Goal: Navigation & Orientation: Find specific page/section

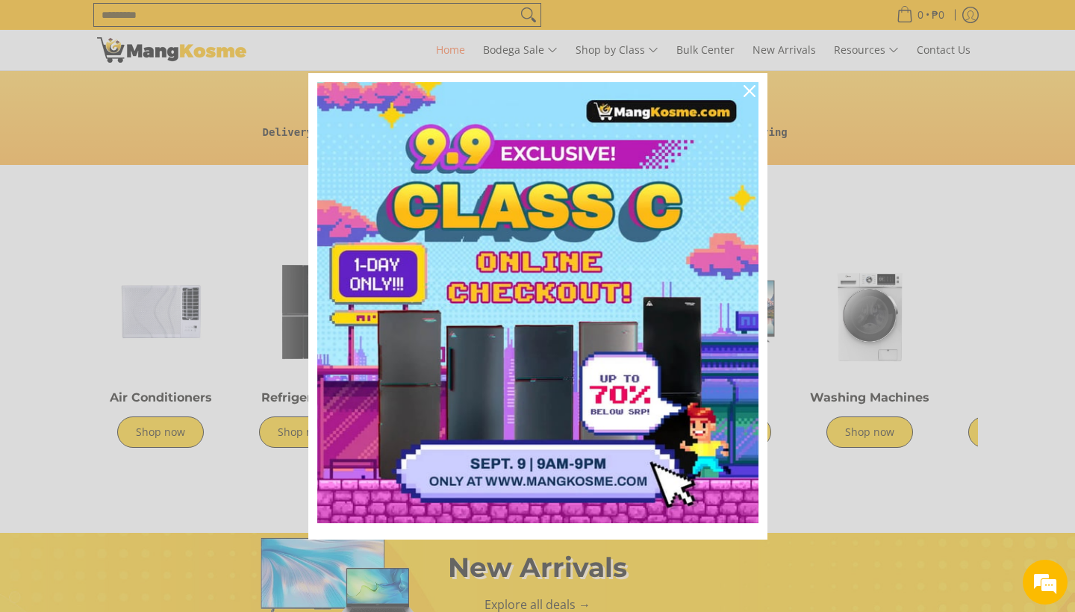
scroll to position [404, 0]
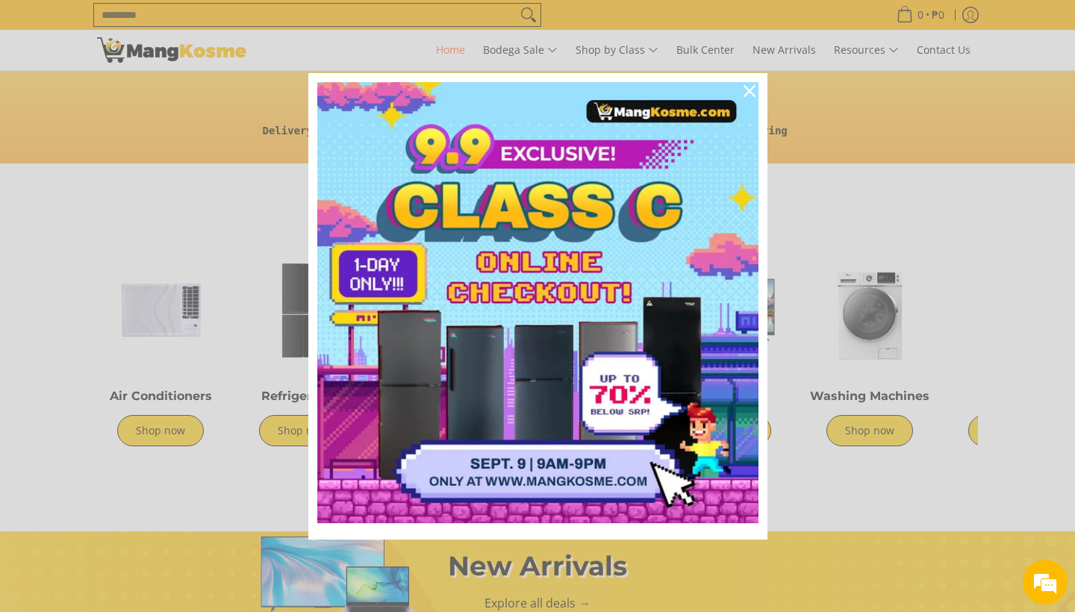
click at [753, 91] on icon "close icon" at bounding box center [750, 91] width 12 height 12
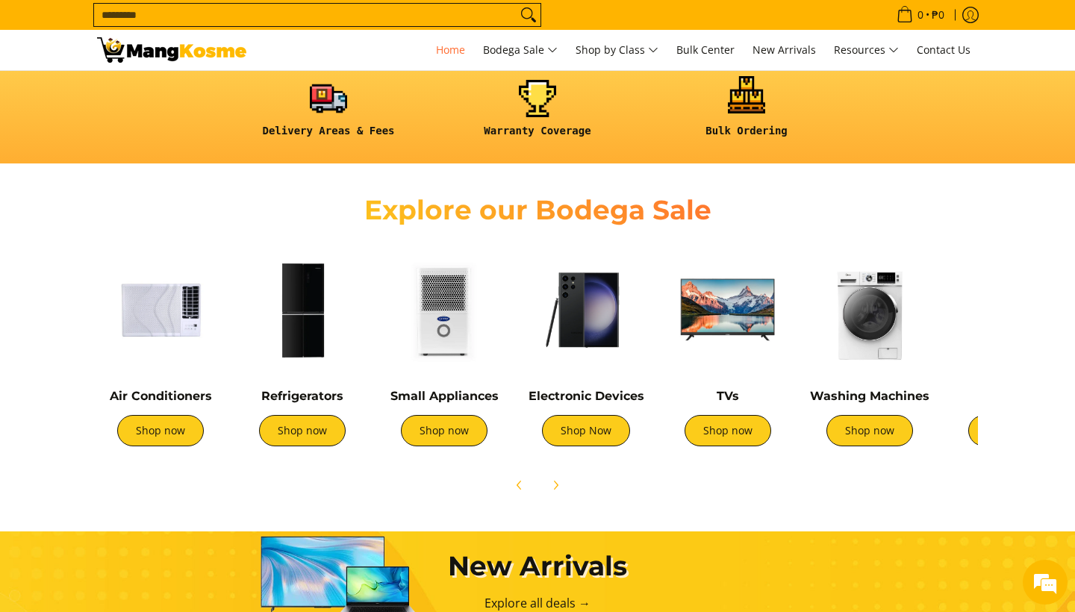
scroll to position [0, 594]
click at [152, 310] on img at bounding box center [160, 309] width 127 height 127
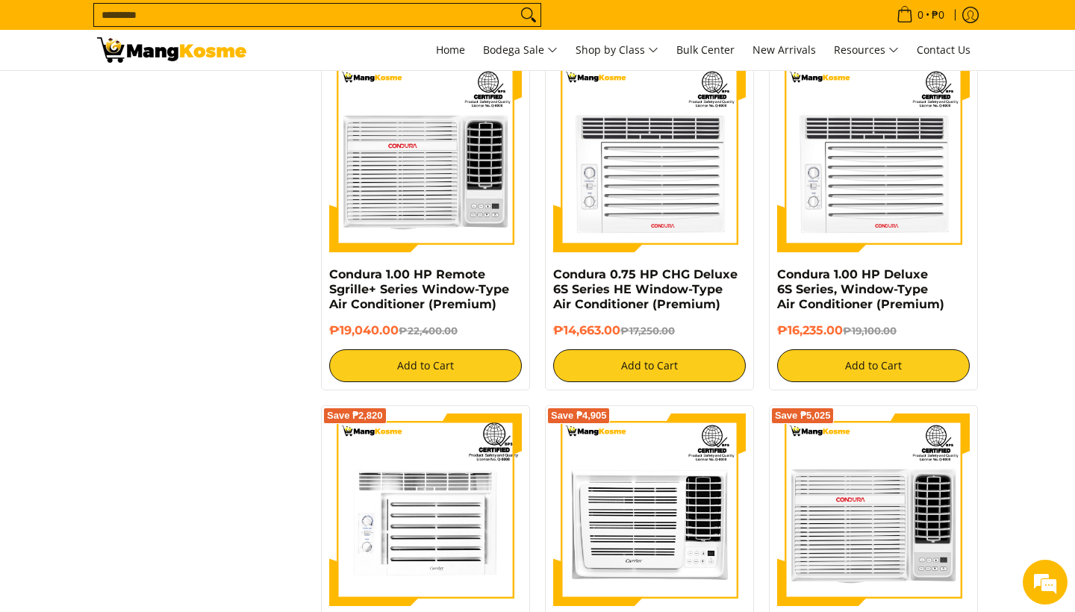
scroll to position [2416, 0]
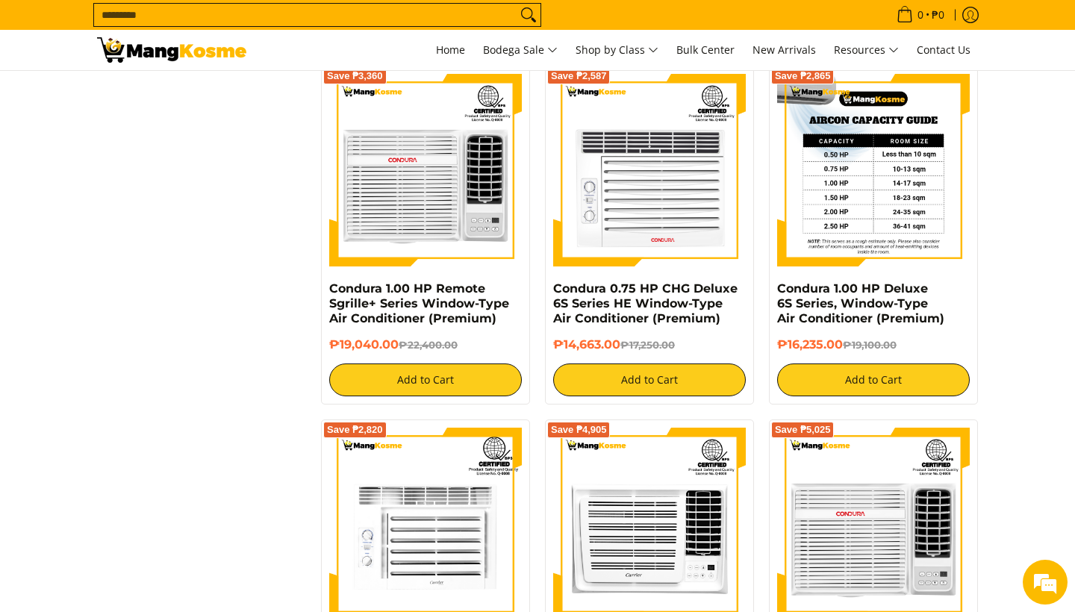
click at [888, 198] on img at bounding box center [873, 170] width 193 height 193
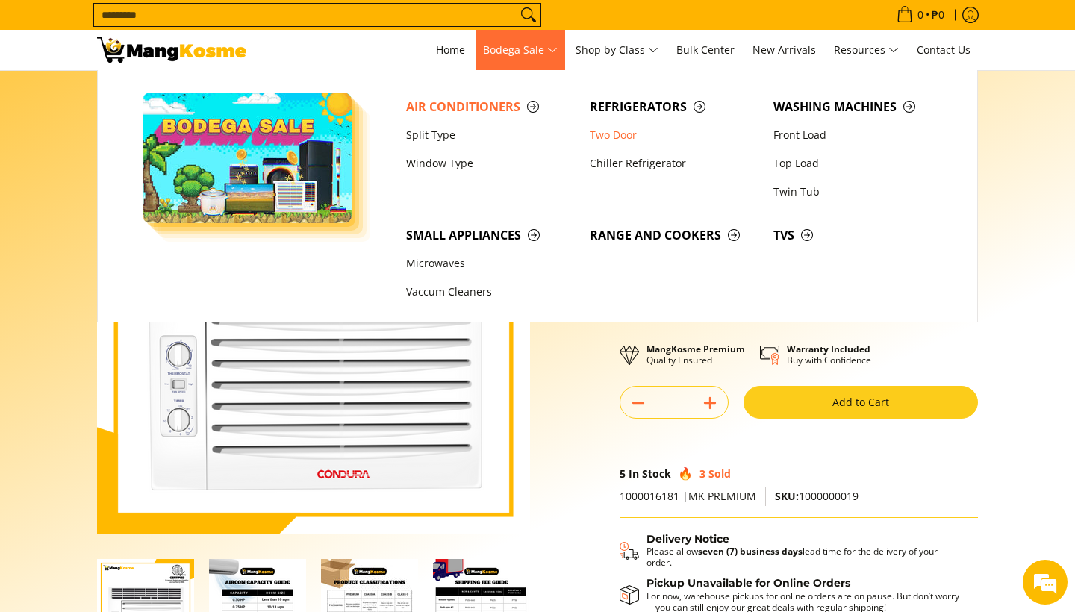
click at [621, 134] on link "Two Door" at bounding box center [674, 135] width 184 height 28
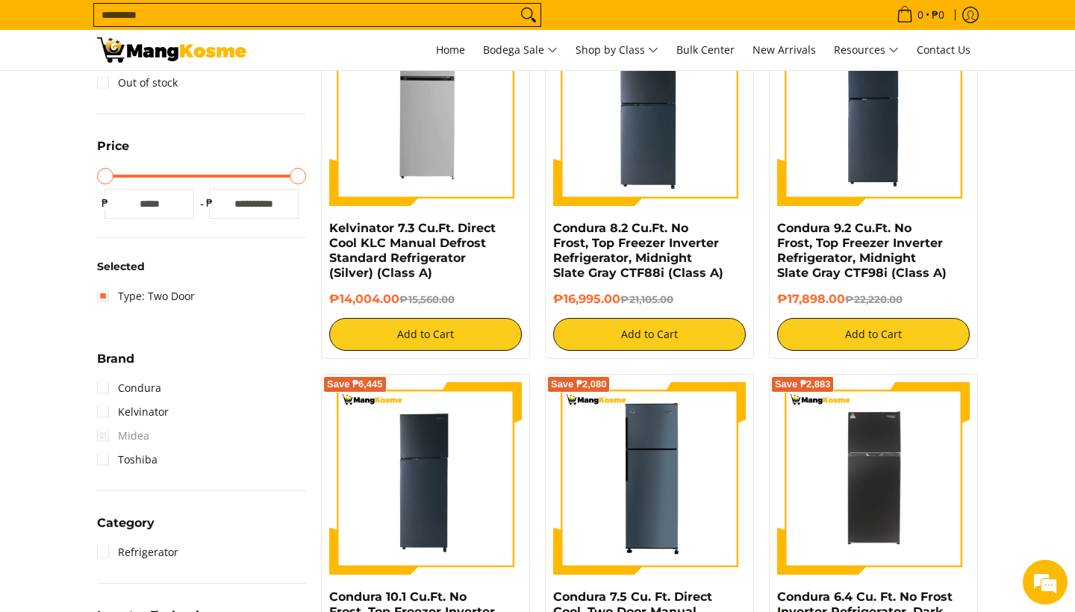
scroll to position [337, 0]
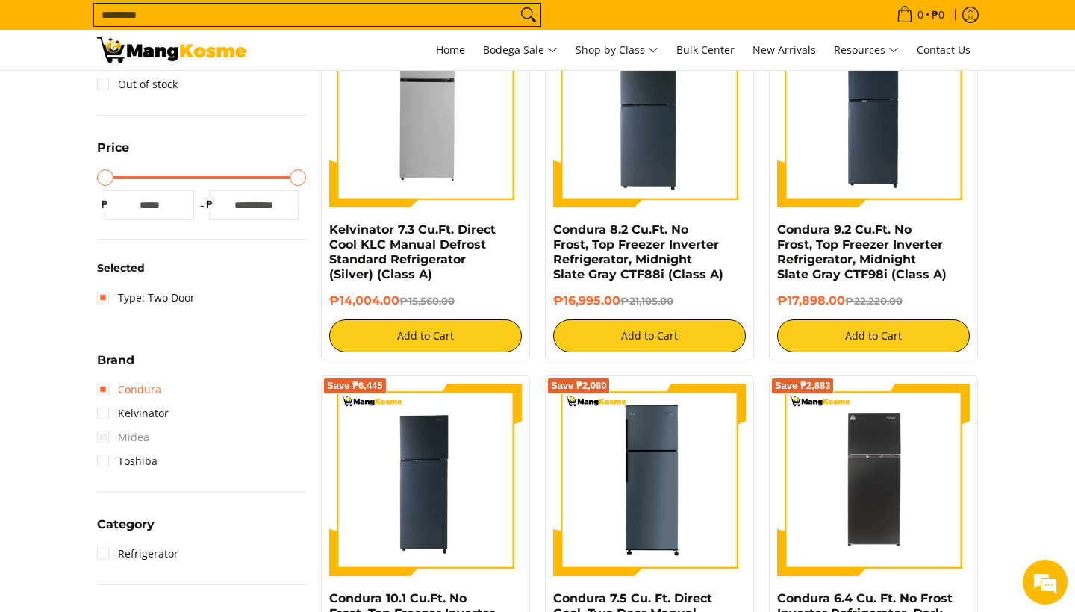
click at [108, 388] on link "Condura" at bounding box center [129, 390] width 64 height 24
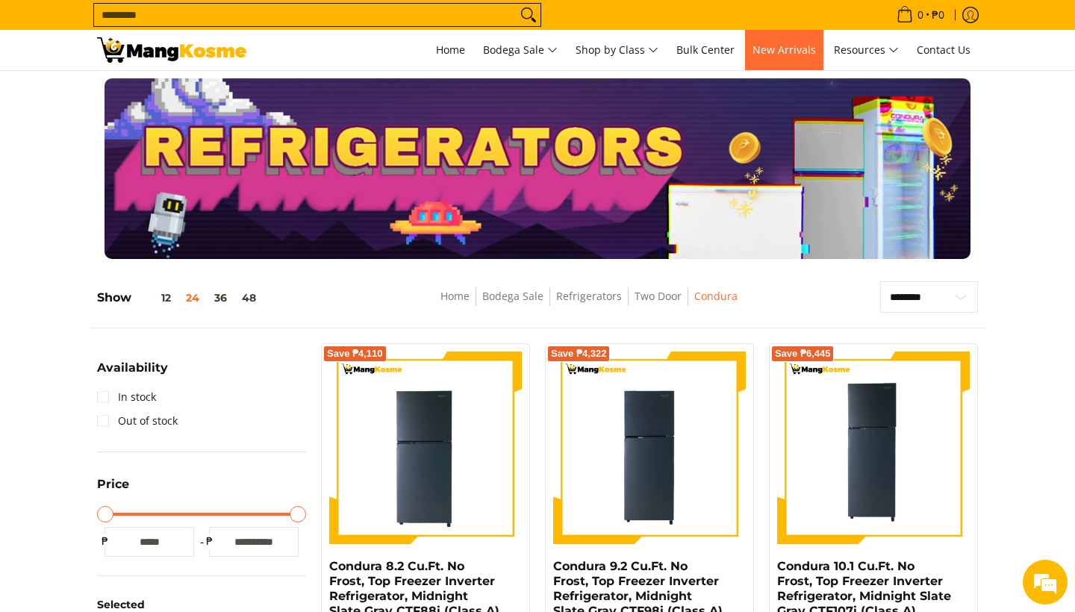
click at [786, 57] on span "New Arrivals" at bounding box center [784, 50] width 63 height 14
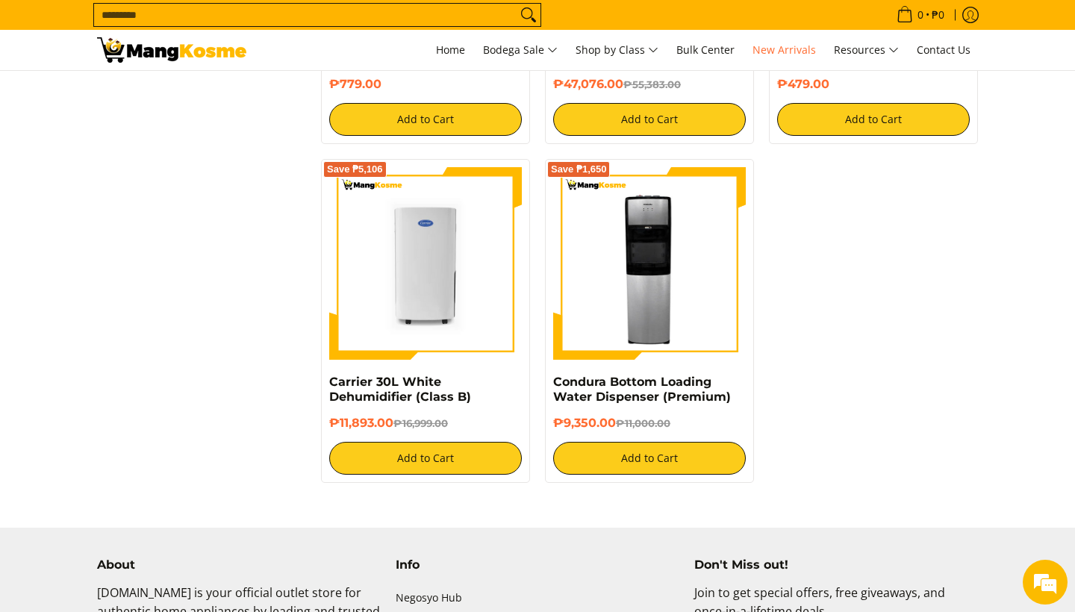
scroll to position [2642, 0]
